Goal: Check status: Check status

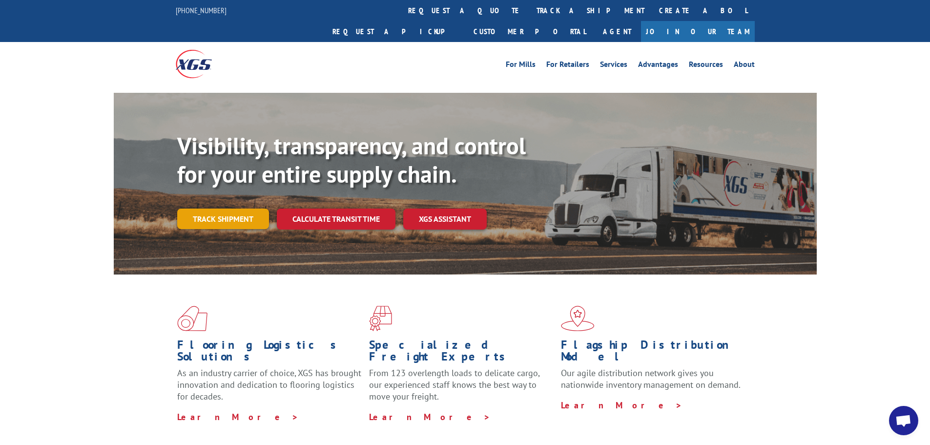
click at [246, 208] on link "Track shipment" at bounding box center [223, 218] width 92 height 20
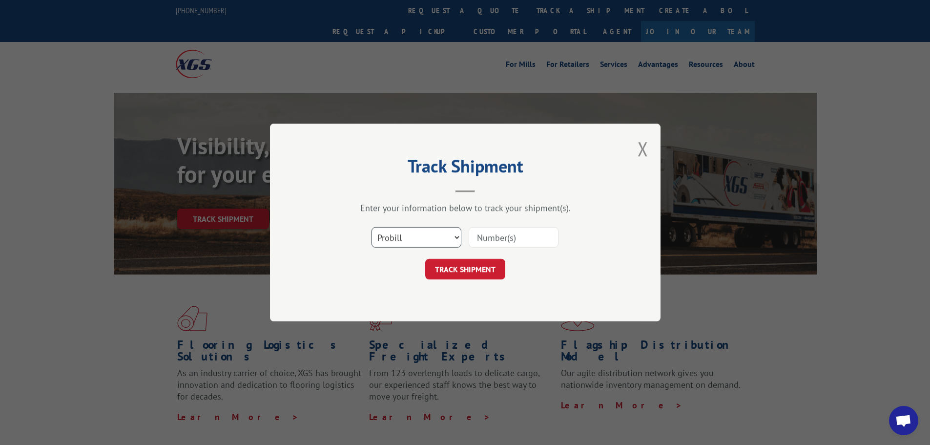
click at [454, 237] on select "Select category... Probill BOL PO" at bounding box center [416, 237] width 90 height 20
select select "bol"
click at [371, 227] on select "Select category... Probill BOL PO" at bounding box center [416, 237] width 90 height 20
click at [494, 236] on input at bounding box center [513, 237] width 90 height 20
paste input "17606324"
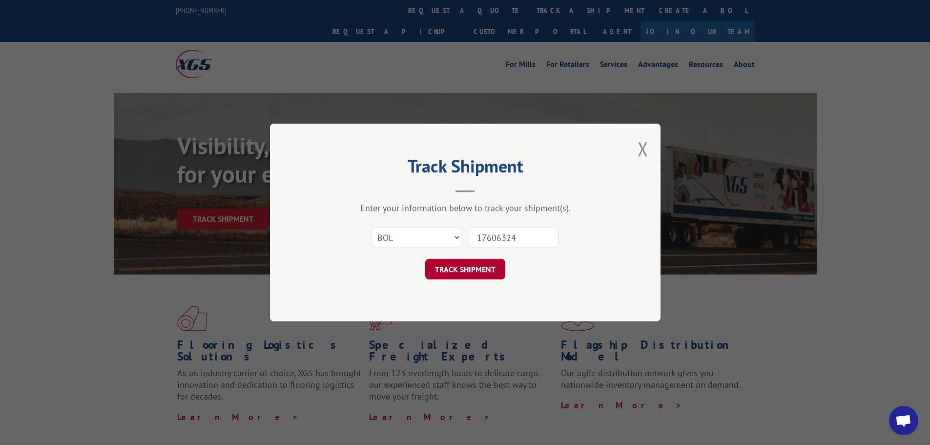
type input "17606324"
click at [482, 264] on button "TRACK SHIPMENT" at bounding box center [465, 269] width 80 height 20
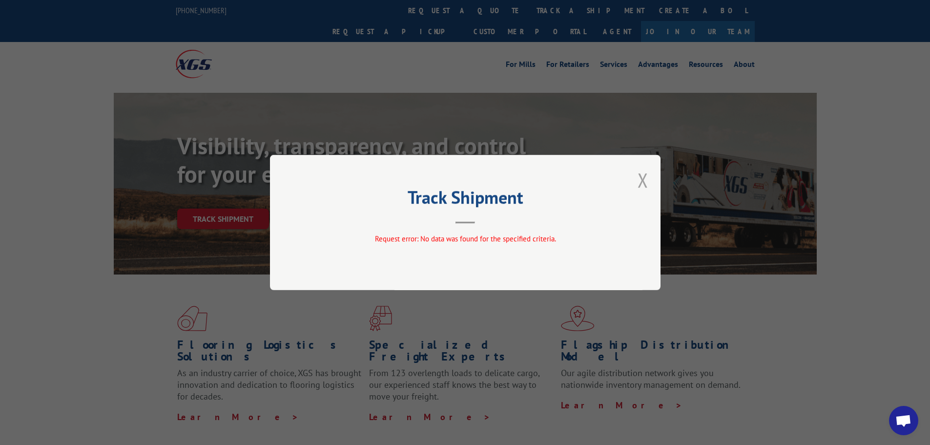
click at [646, 180] on button "Close modal" at bounding box center [642, 180] width 11 height 26
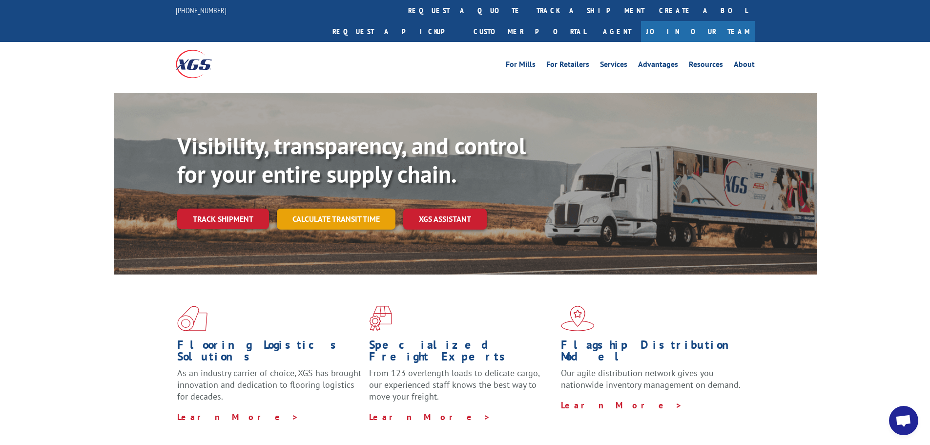
click at [331, 208] on link "Calculate transit time" at bounding box center [336, 218] width 119 height 21
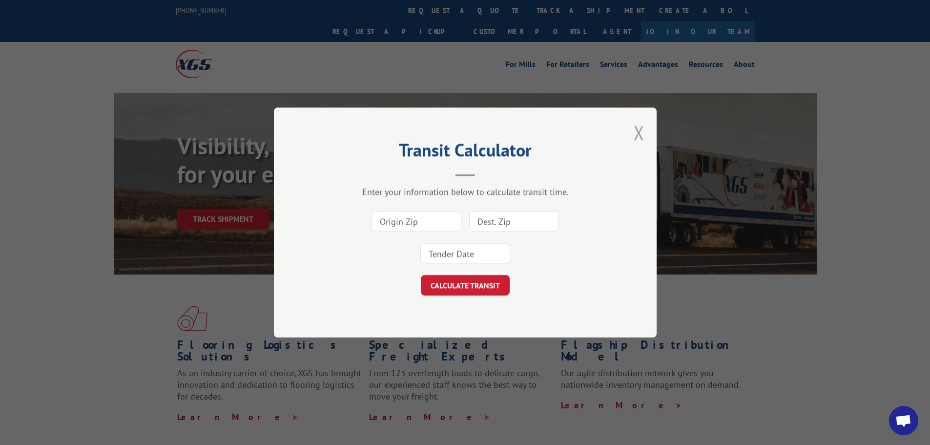
click at [642, 131] on button "Close modal" at bounding box center [638, 133] width 11 height 26
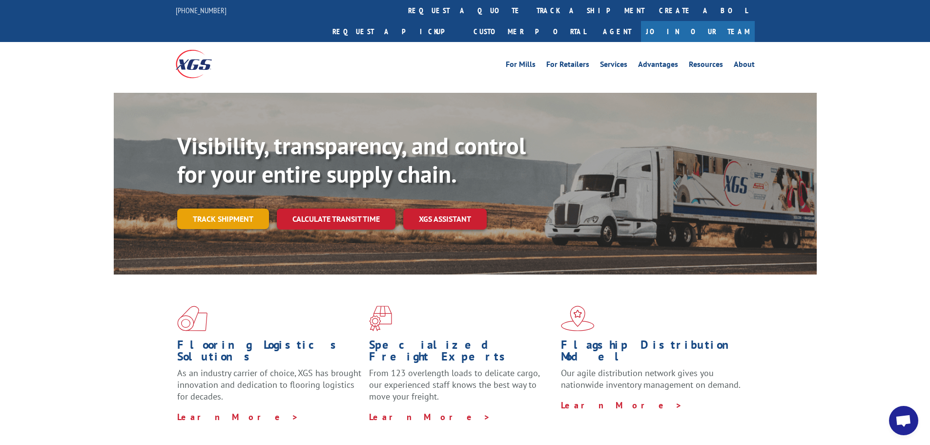
click at [232, 208] on link "Track shipment" at bounding box center [223, 218] width 92 height 20
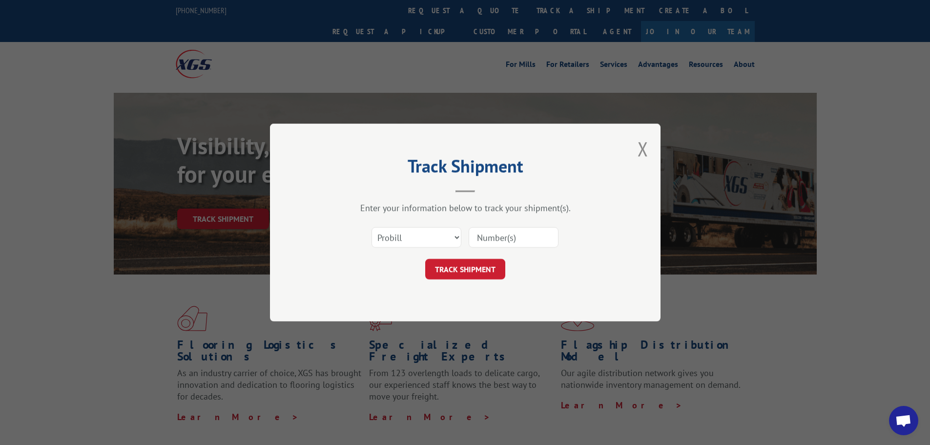
click at [498, 237] on input at bounding box center [513, 237] width 90 height 20
paste input "17606324"
type input "17606324"
click at [481, 267] on button "TRACK SHIPMENT" at bounding box center [465, 269] width 80 height 20
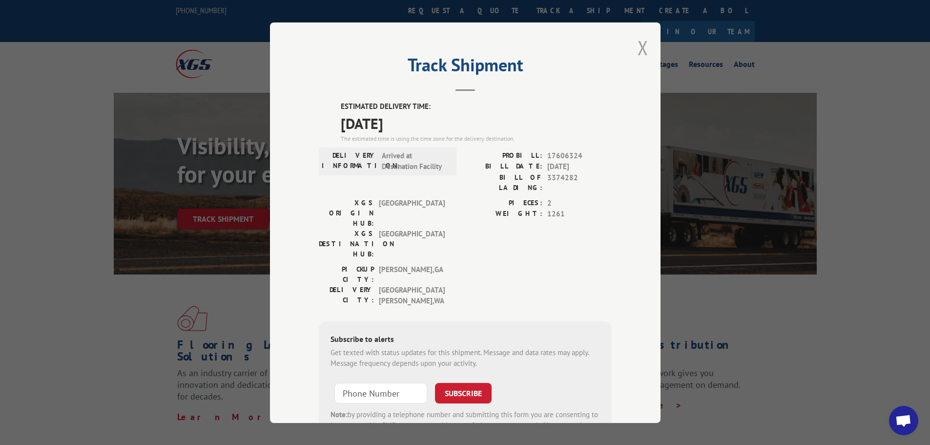
click at [637, 45] on button "Close modal" at bounding box center [642, 48] width 11 height 26
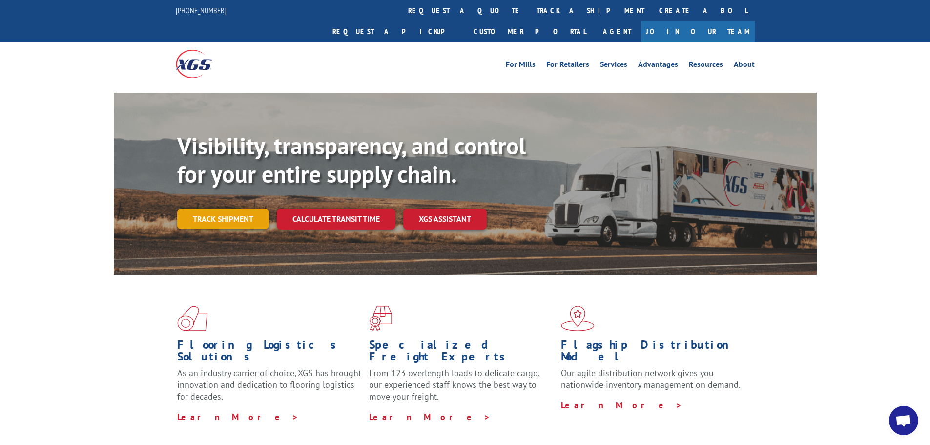
click at [232, 208] on link "Track shipment" at bounding box center [223, 218] width 92 height 20
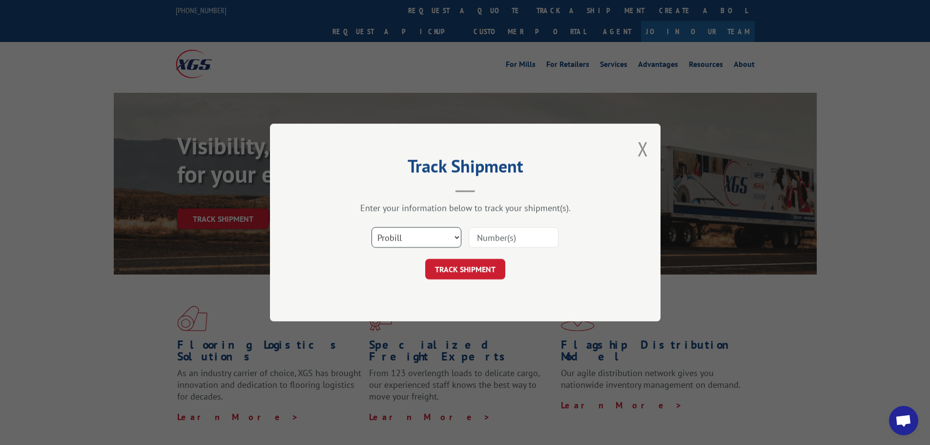
click at [450, 239] on select "Select category... Probill BOL PO" at bounding box center [416, 237] width 90 height 20
select select "bol"
click at [371, 227] on select "Select category... Probill BOL PO" at bounding box center [416, 237] width 90 height 20
click at [486, 232] on input at bounding box center [513, 237] width 90 height 20
paste input "2853518"
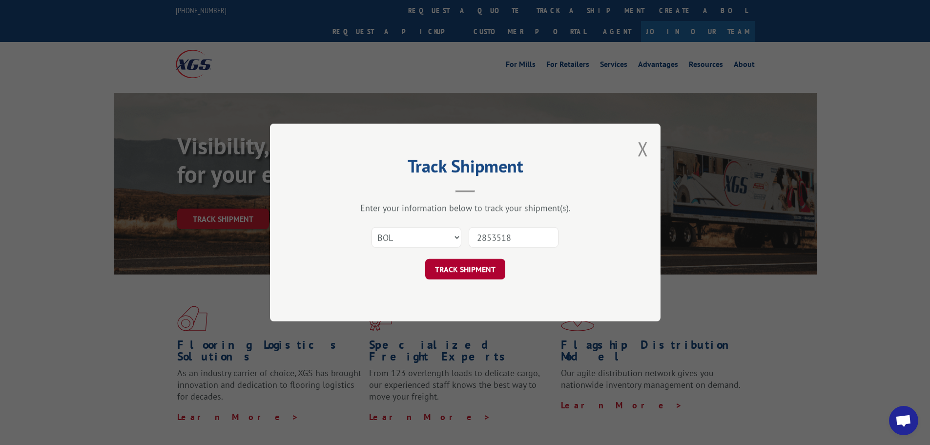
type input "2853518"
click at [477, 268] on button "TRACK SHIPMENT" at bounding box center [465, 269] width 80 height 20
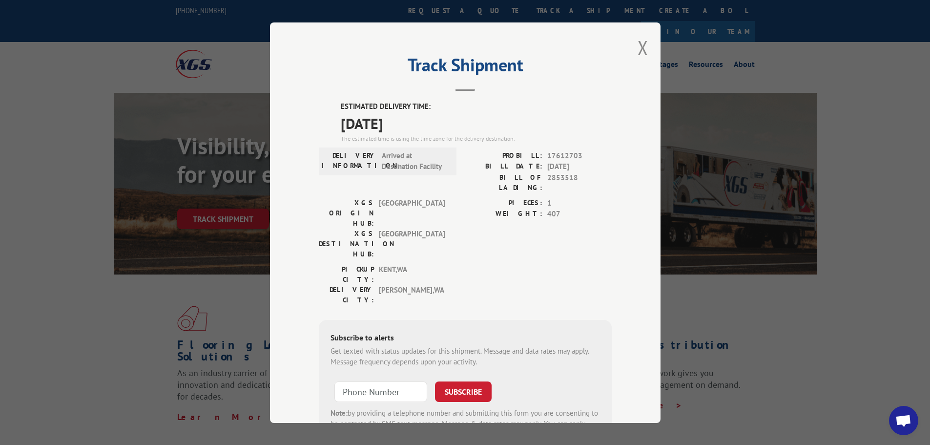
click at [632, 43] on div "Track Shipment ESTIMATED DELIVERY TIME: [DATE] The estimated time is using the …" at bounding box center [465, 222] width 390 height 400
click at [639, 48] on button "Close modal" at bounding box center [642, 48] width 11 height 26
